Goal: Task Accomplishment & Management: Manage account settings

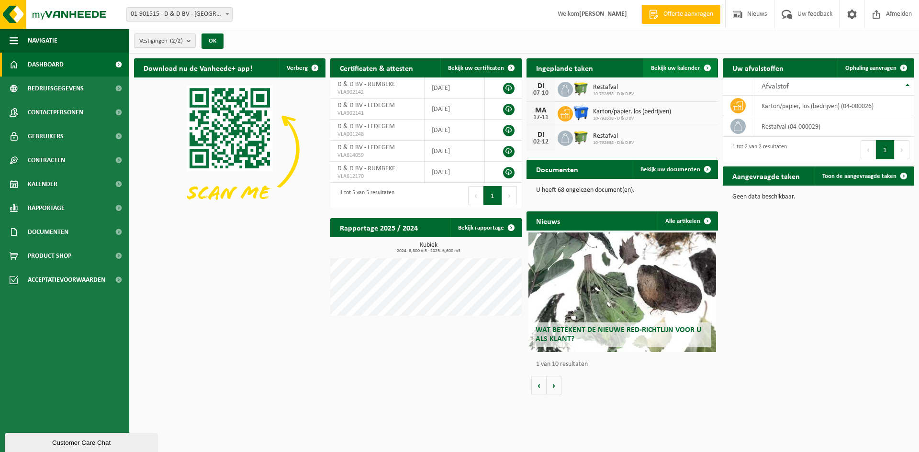
click at [658, 66] on span "Bekijk uw kalender" at bounding box center [675, 68] width 49 height 6
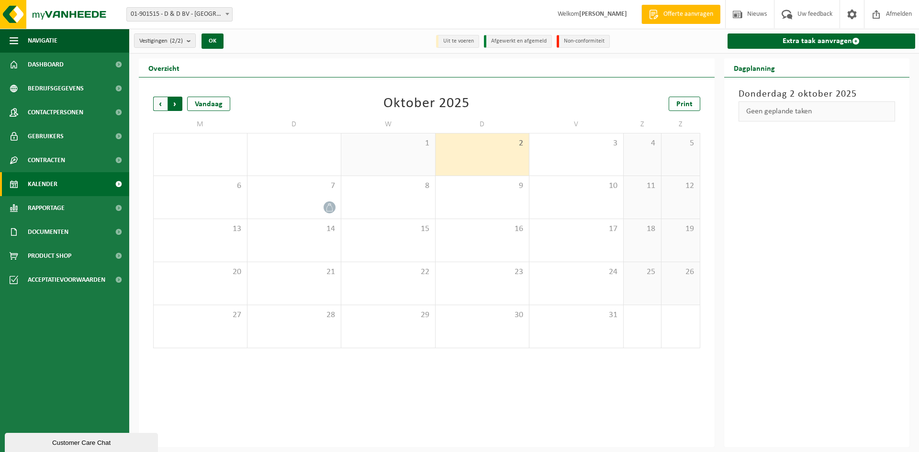
click at [159, 104] on span "Vorige" at bounding box center [160, 104] width 14 height 14
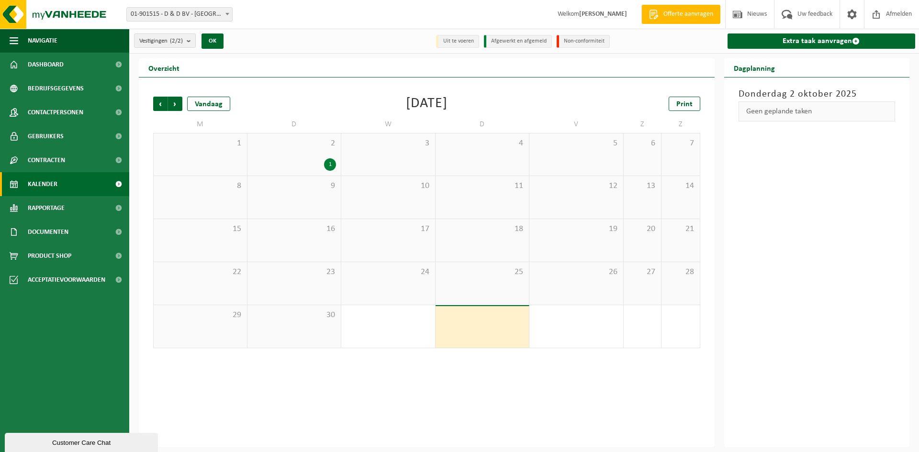
click at [324, 160] on div "1" at bounding box center [294, 164] width 84 height 12
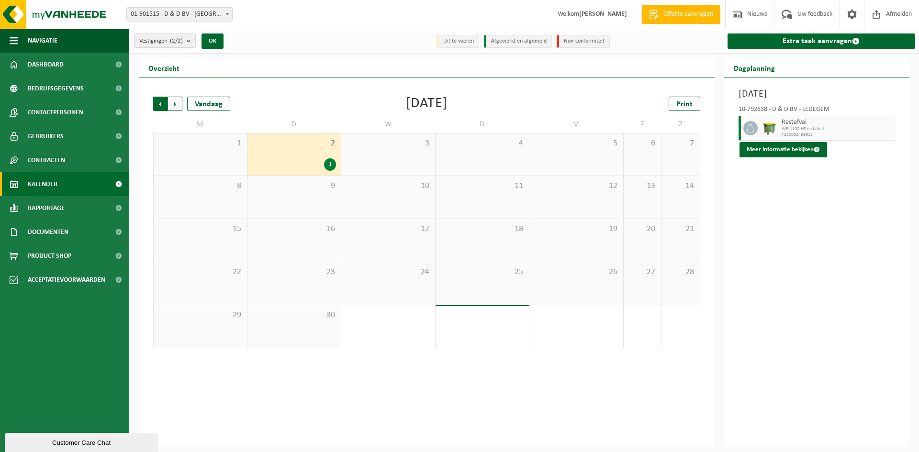
click at [176, 100] on span "Volgende" at bounding box center [175, 104] width 14 height 14
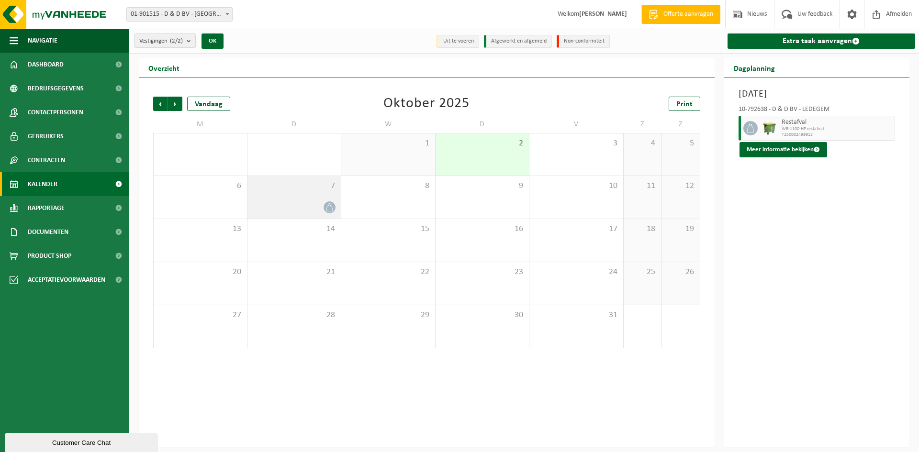
click at [317, 190] on span "7" at bounding box center [294, 186] width 84 height 11
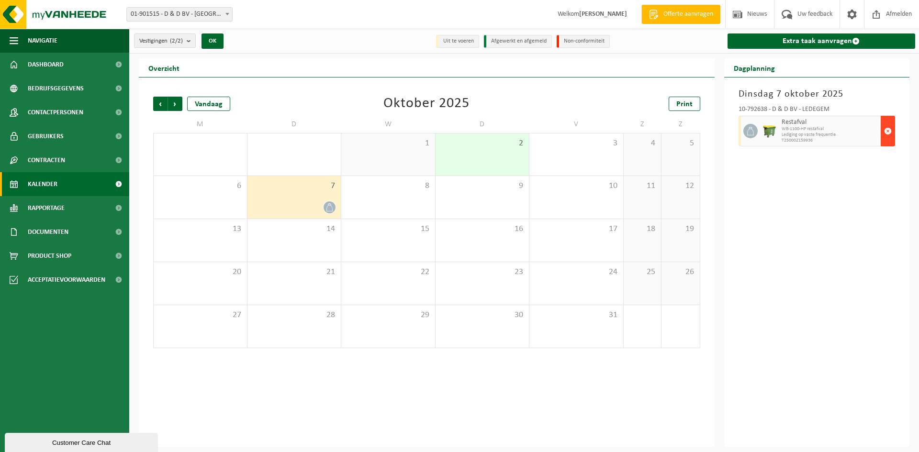
click at [885, 131] on span "button" at bounding box center [888, 131] width 8 height 19
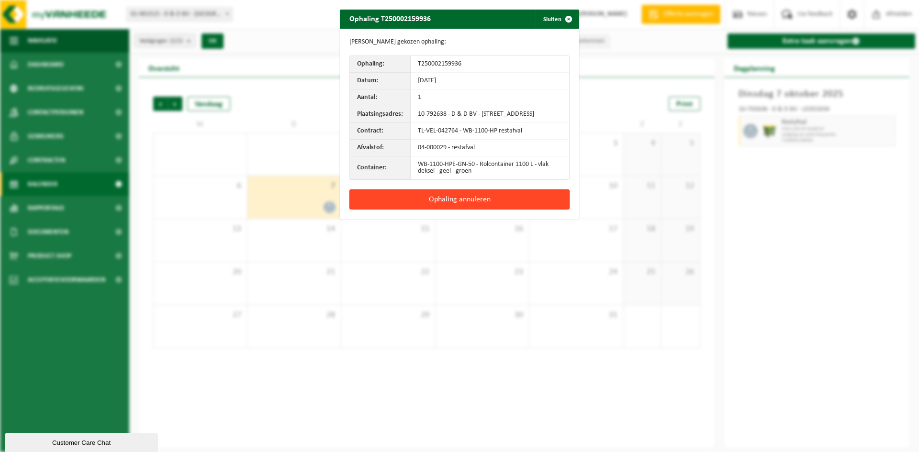
click at [459, 205] on button "Ophaling annuleren" at bounding box center [459, 199] width 220 height 20
